Goal: Information Seeking & Learning: Learn about a topic

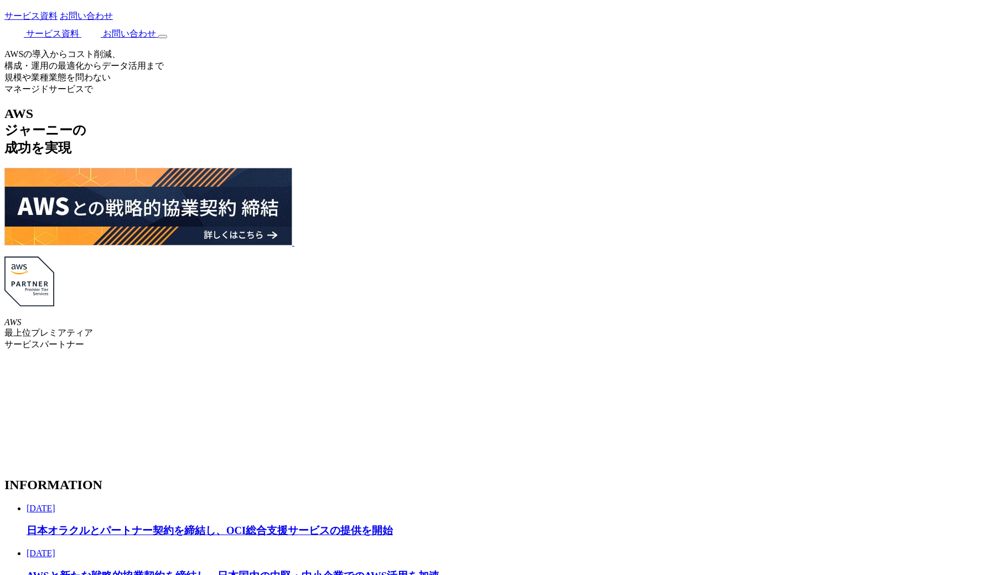
scroll to position [1905, 0]
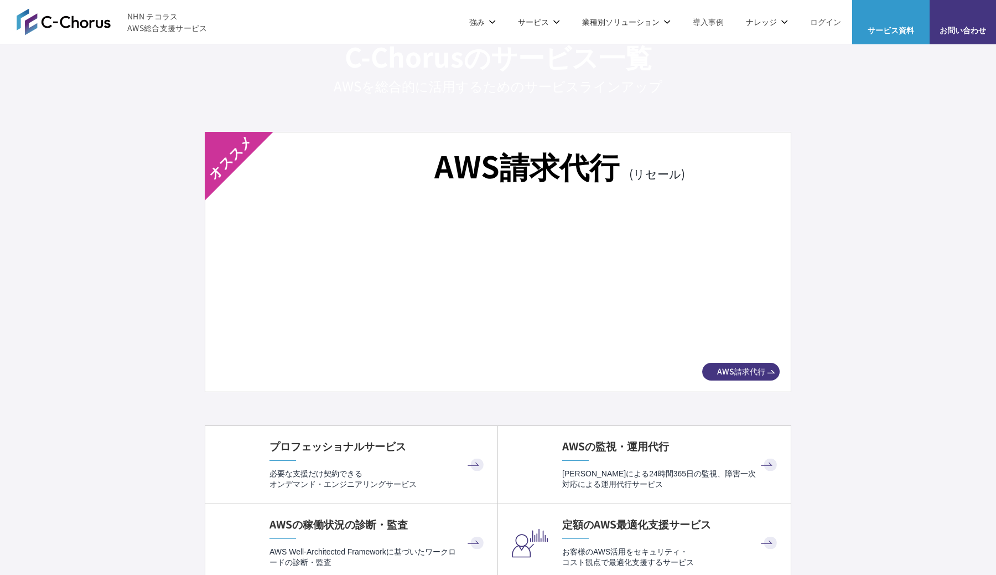
click at [572, 257] on img at bounding box center [498, 280] width 524 height 146
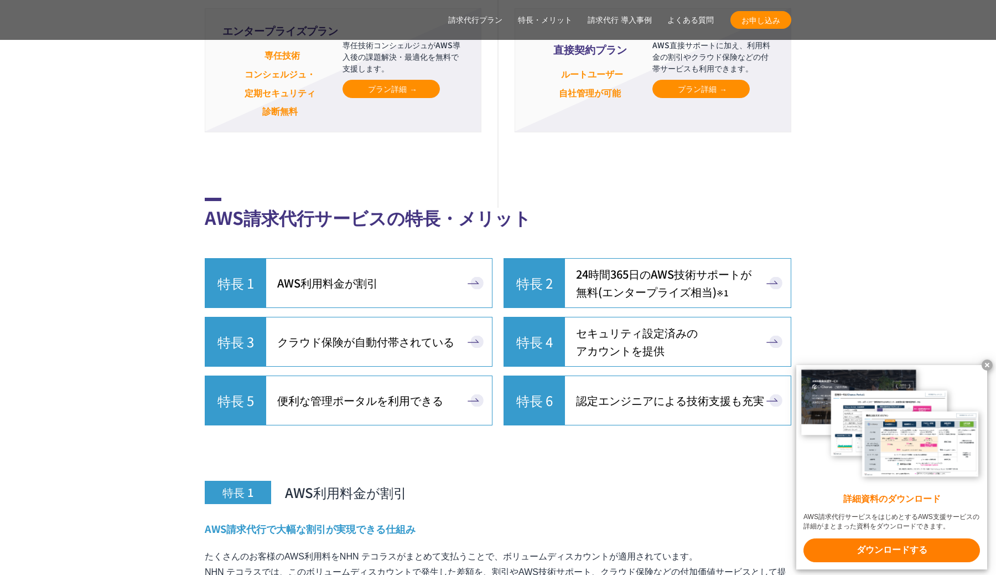
scroll to position [2721, 0]
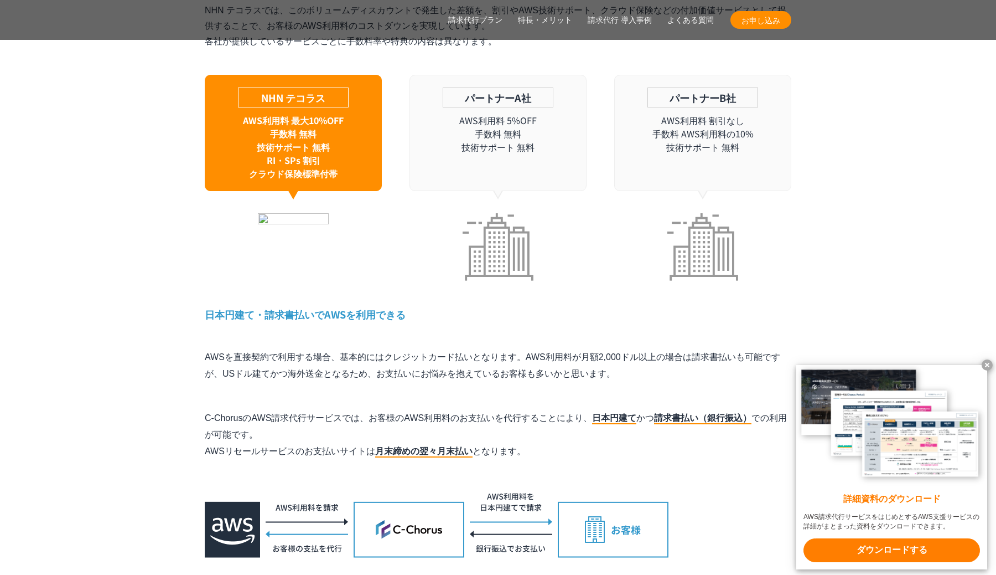
scroll to position [3280, 0]
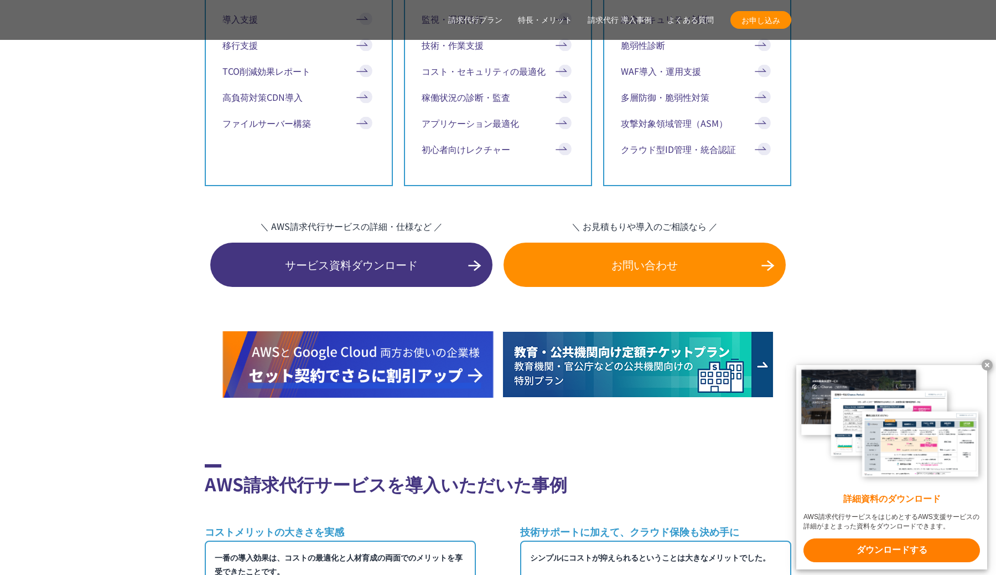
scroll to position [5946, 0]
